Goal: Check status

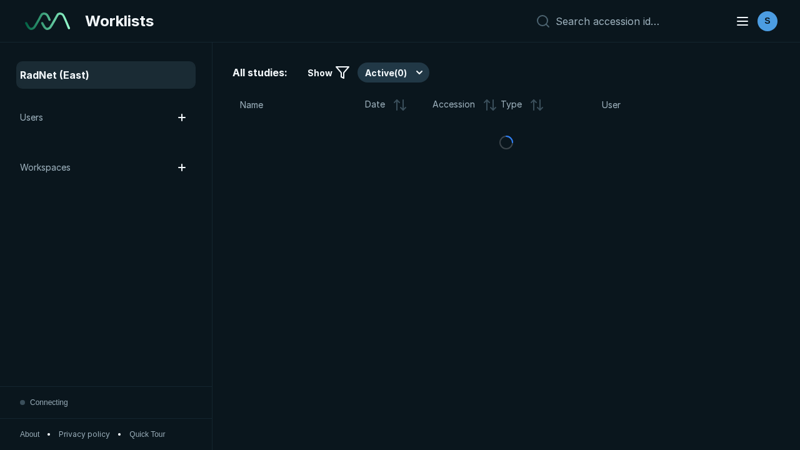
scroll to position [3413, 5205]
